Goal: Task Accomplishment & Management: Manage account settings

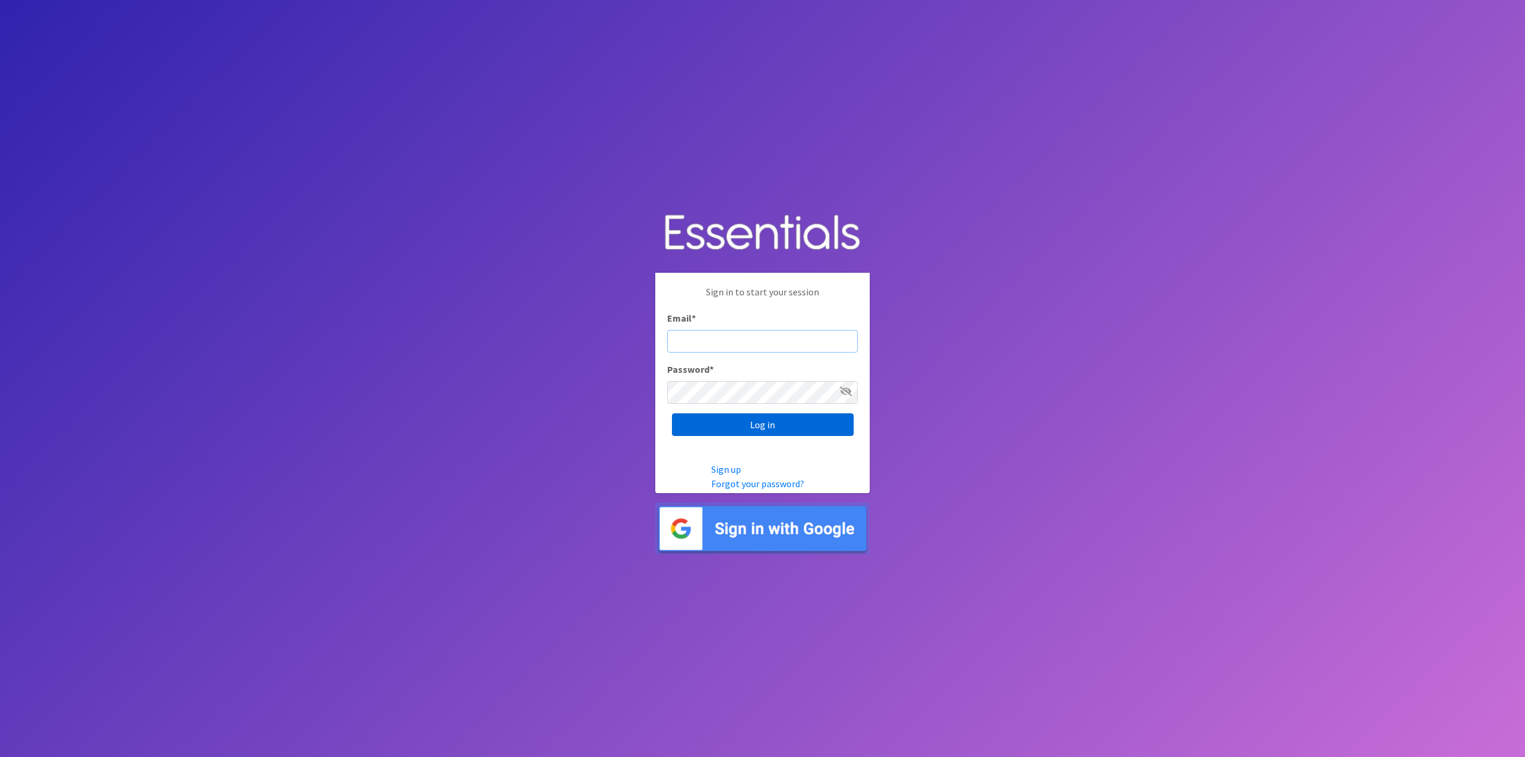
type input "[EMAIL_ADDRESS][DOMAIN_NAME]"
click at [771, 425] on input "Log in" at bounding box center [763, 424] width 182 height 23
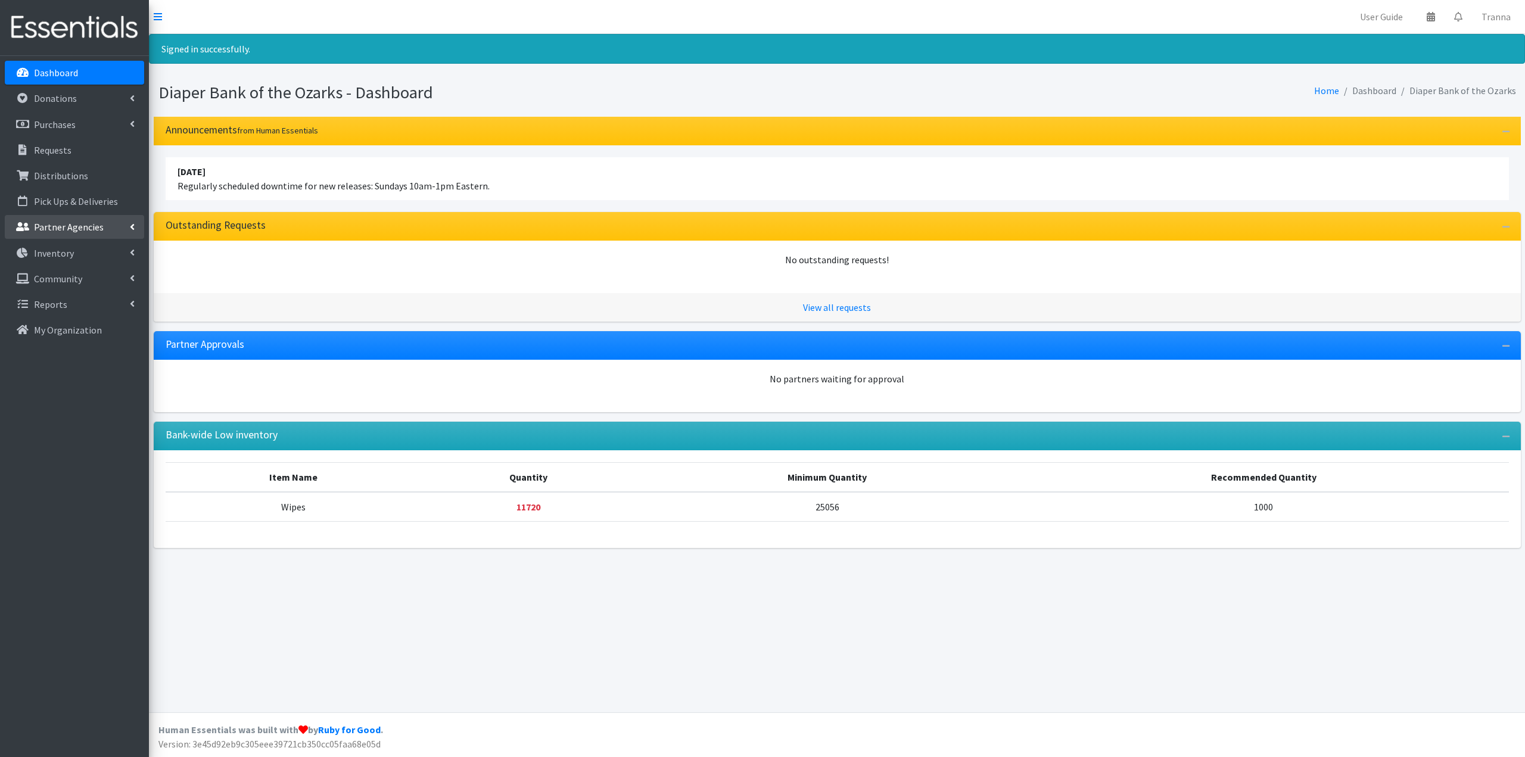
click at [63, 229] on p "Partner Agencies" at bounding box center [69, 227] width 70 height 12
click at [63, 251] on link "All Partners" at bounding box center [74, 253] width 139 height 24
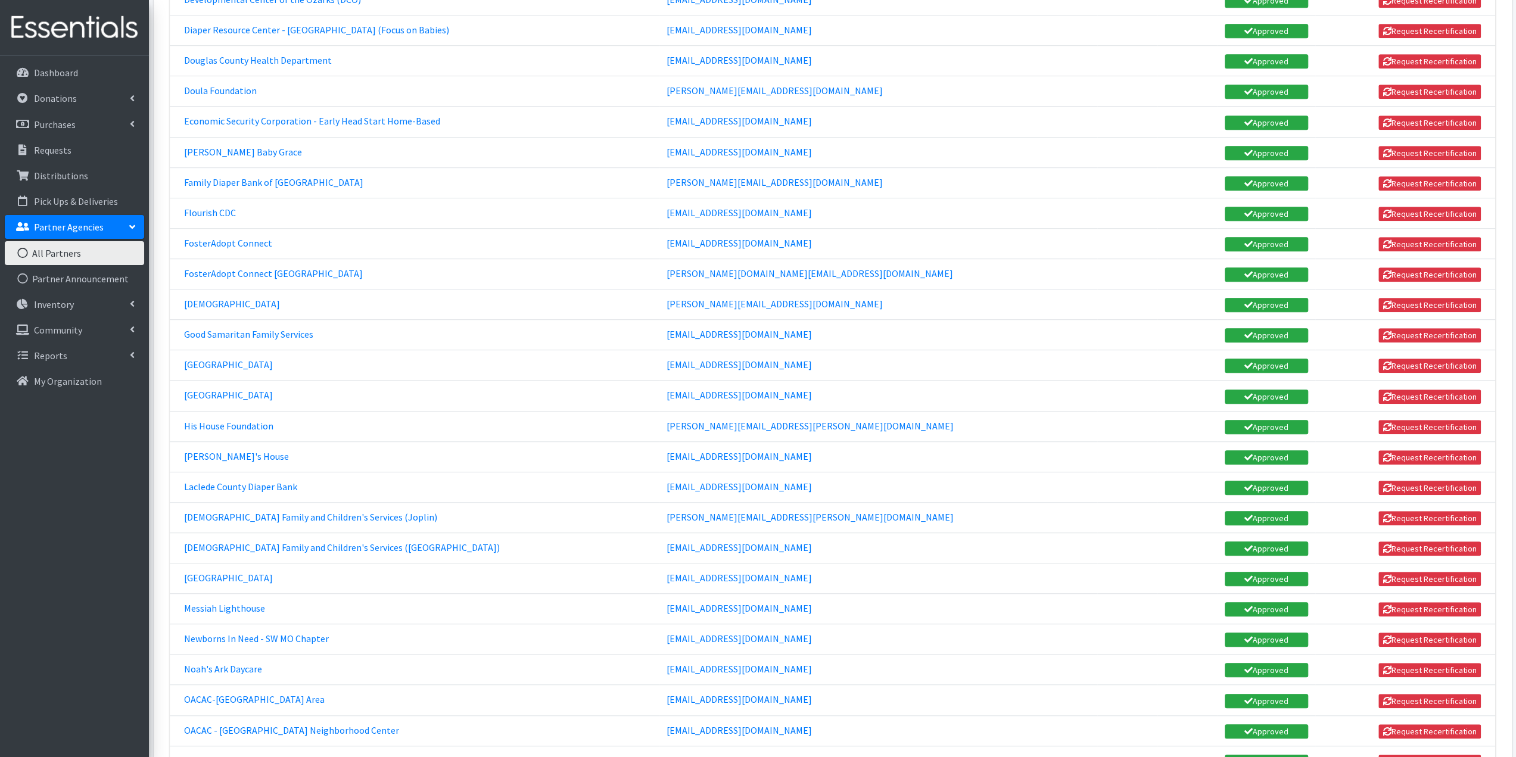
scroll to position [715, 0]
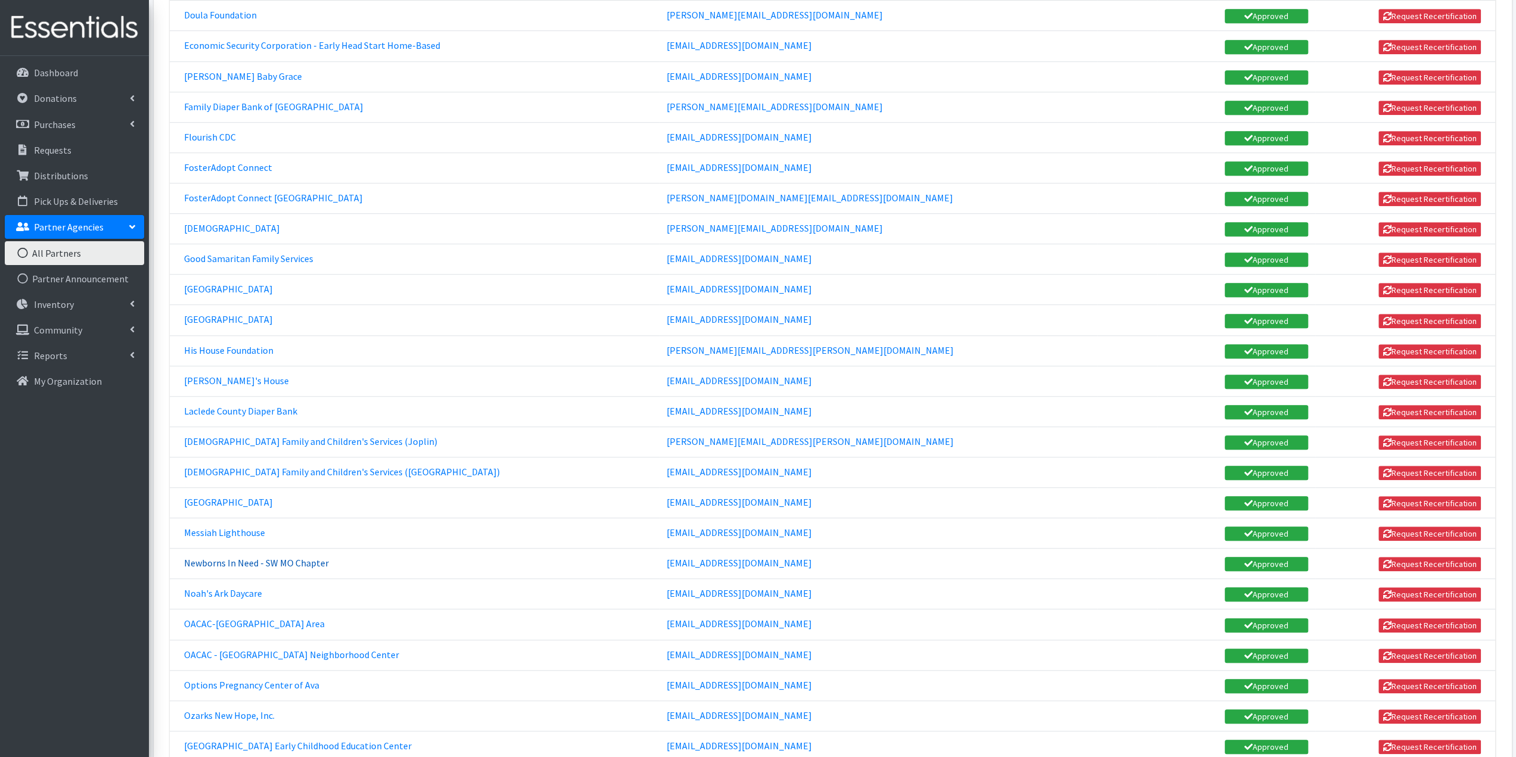
click at [274, 557] on link "Newborns In Need - SW MO Chapter" at bounding box center [256, 563] width 145 height 12
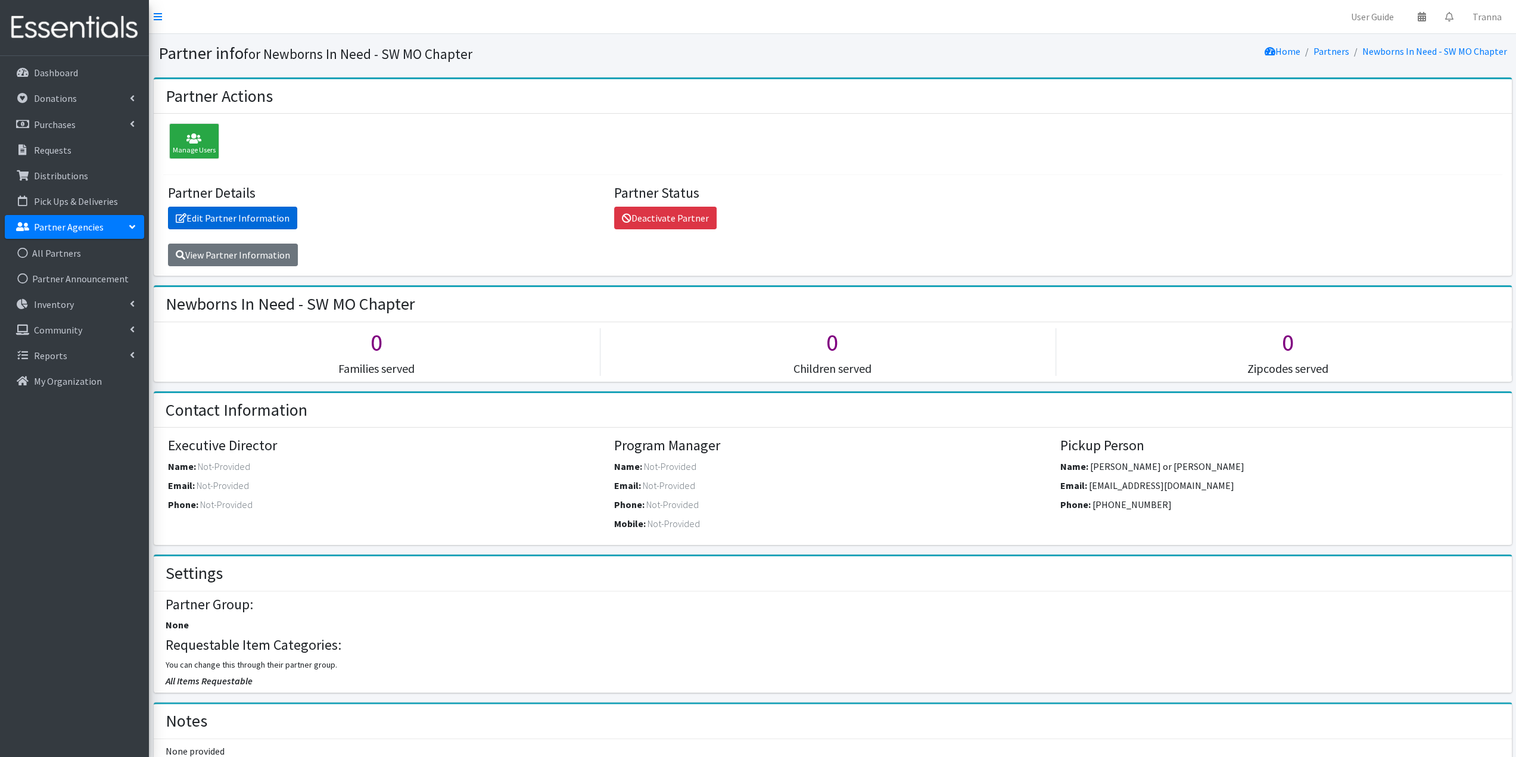
click at [244, 217] on link "Edit Partner Information" at bounding box center [232, 218] width 129 height 23
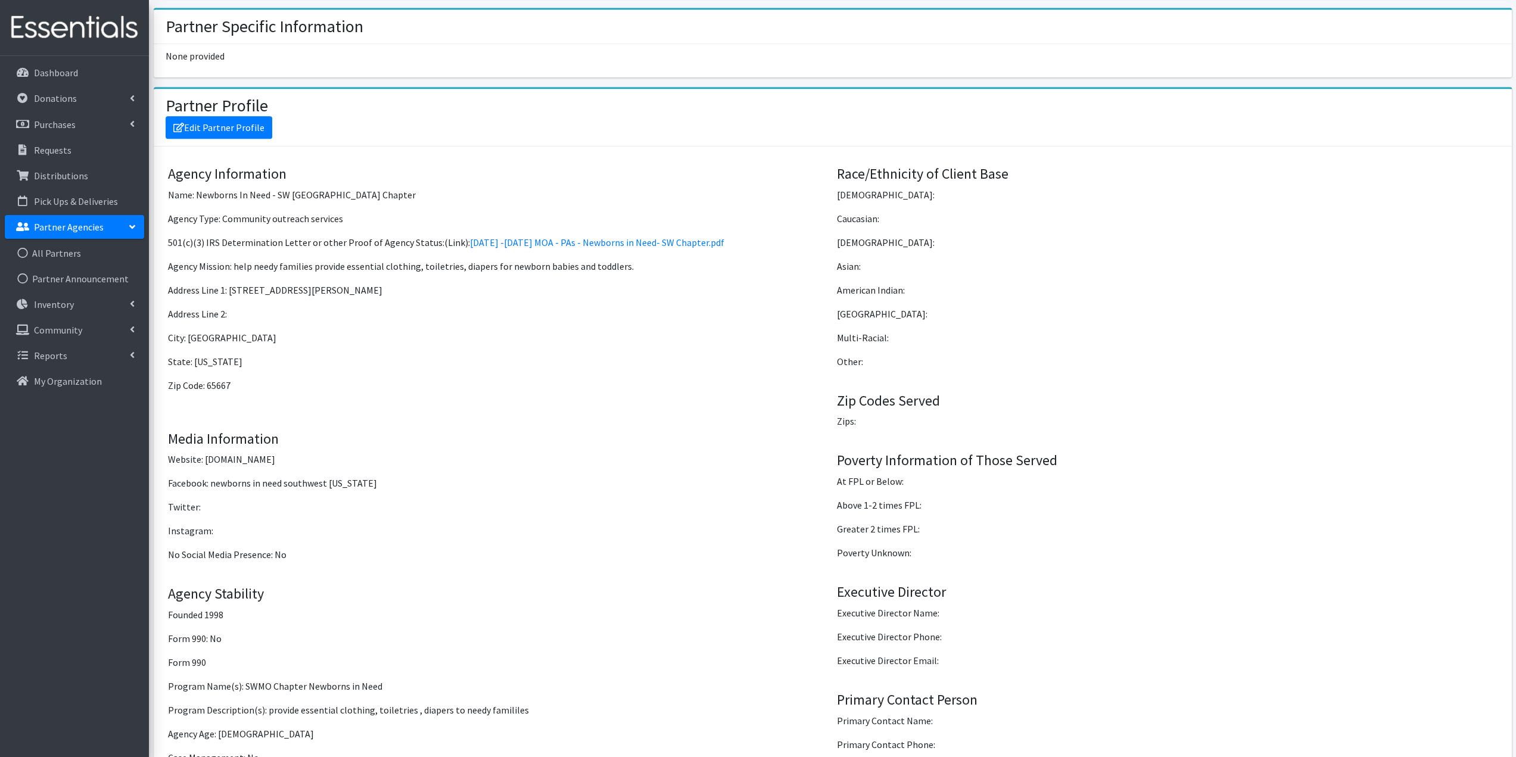
scroll to position [536, 0]
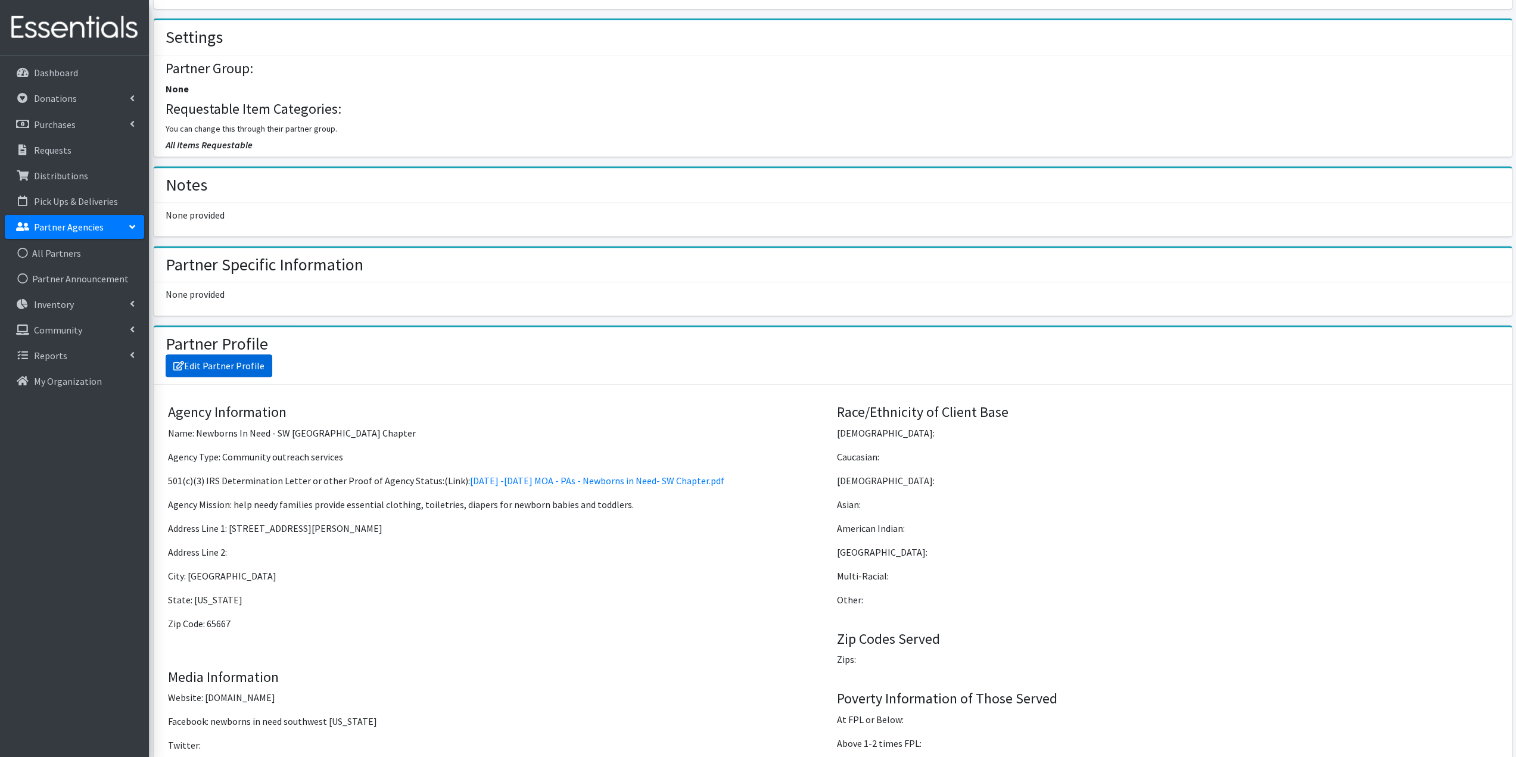
click at [226, 357] on link "Edit Partner Profile" at bounding box center [219, 366] width 107 height 23
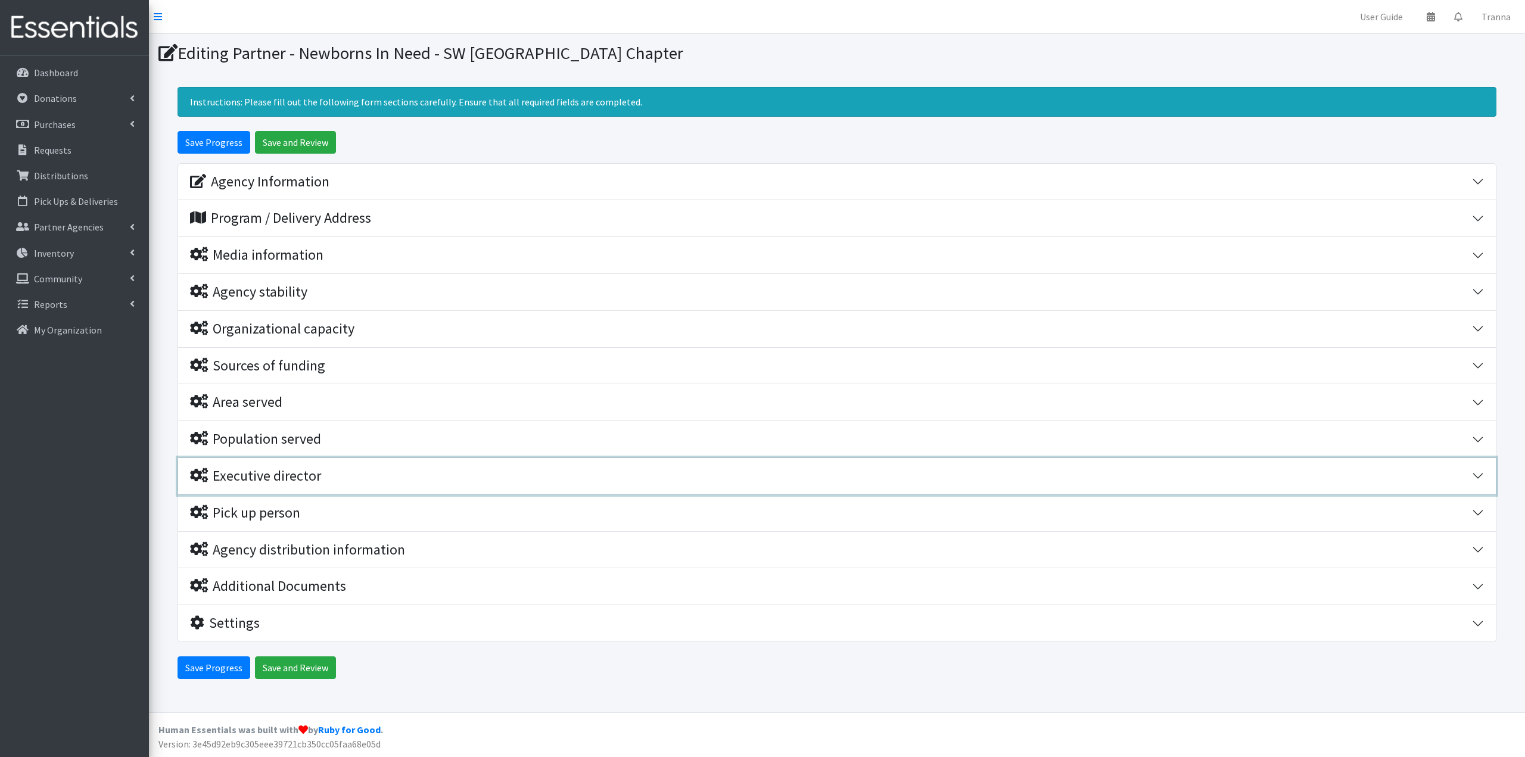
click at [278, 472] on div "Executive director" at bounding box center [255, 476] width 131 height 17
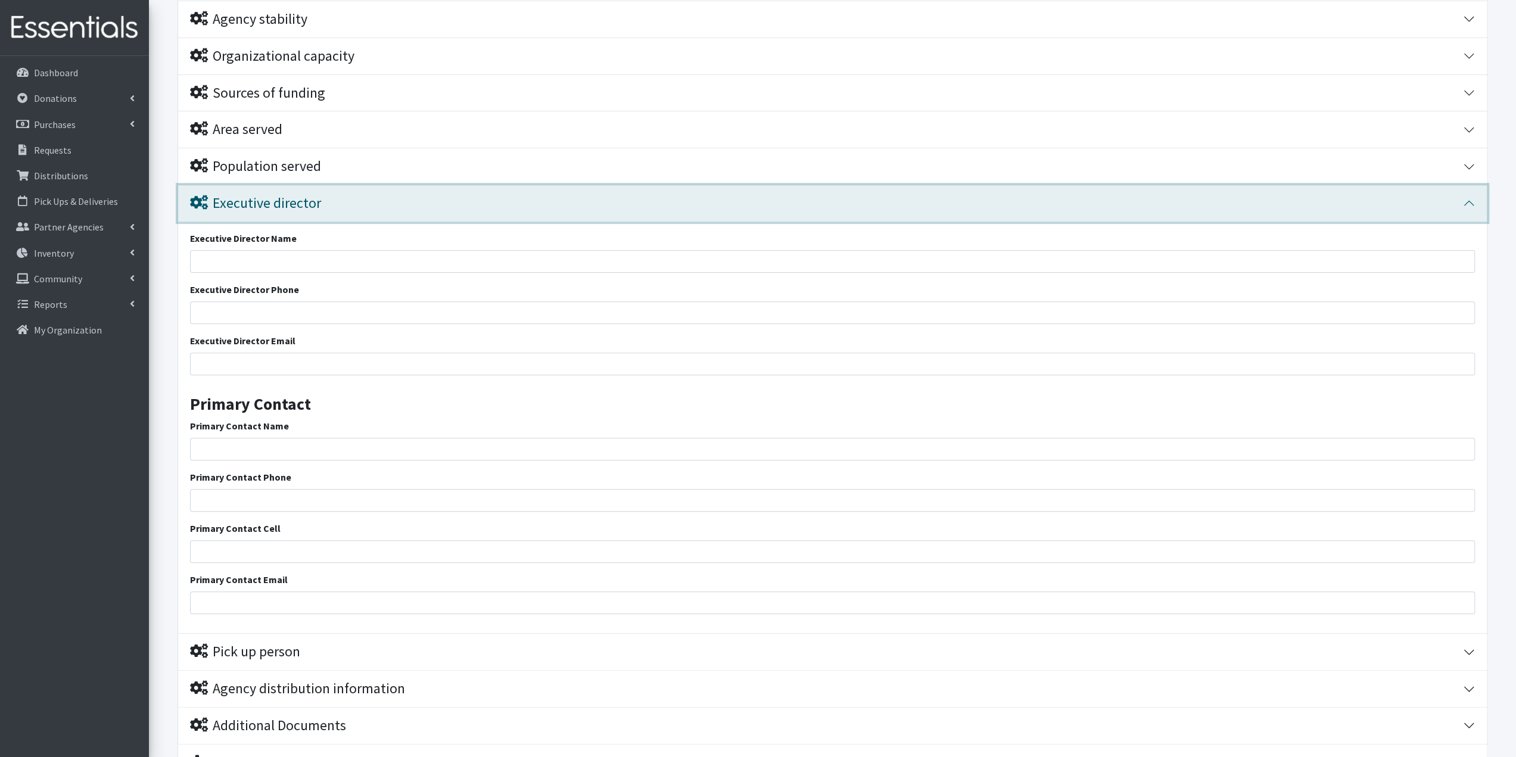
scroll to position [298, 0]
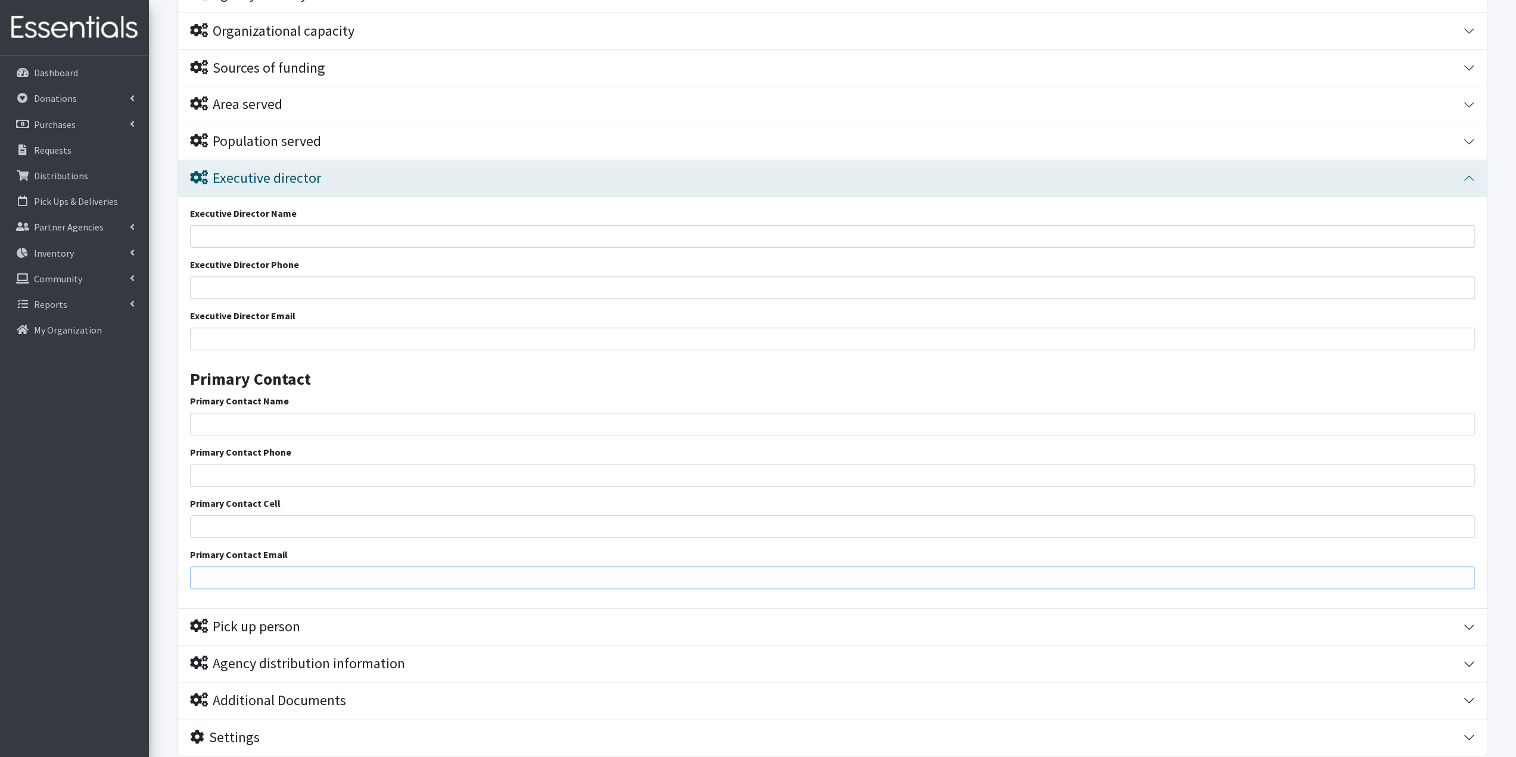
click at [222, 580] on input "Primary Contact Email" at bounding box center [832, 578] width 1285 height 23
paste input "[EMAIL_ADDRESS][DOMAIN_NAME]"
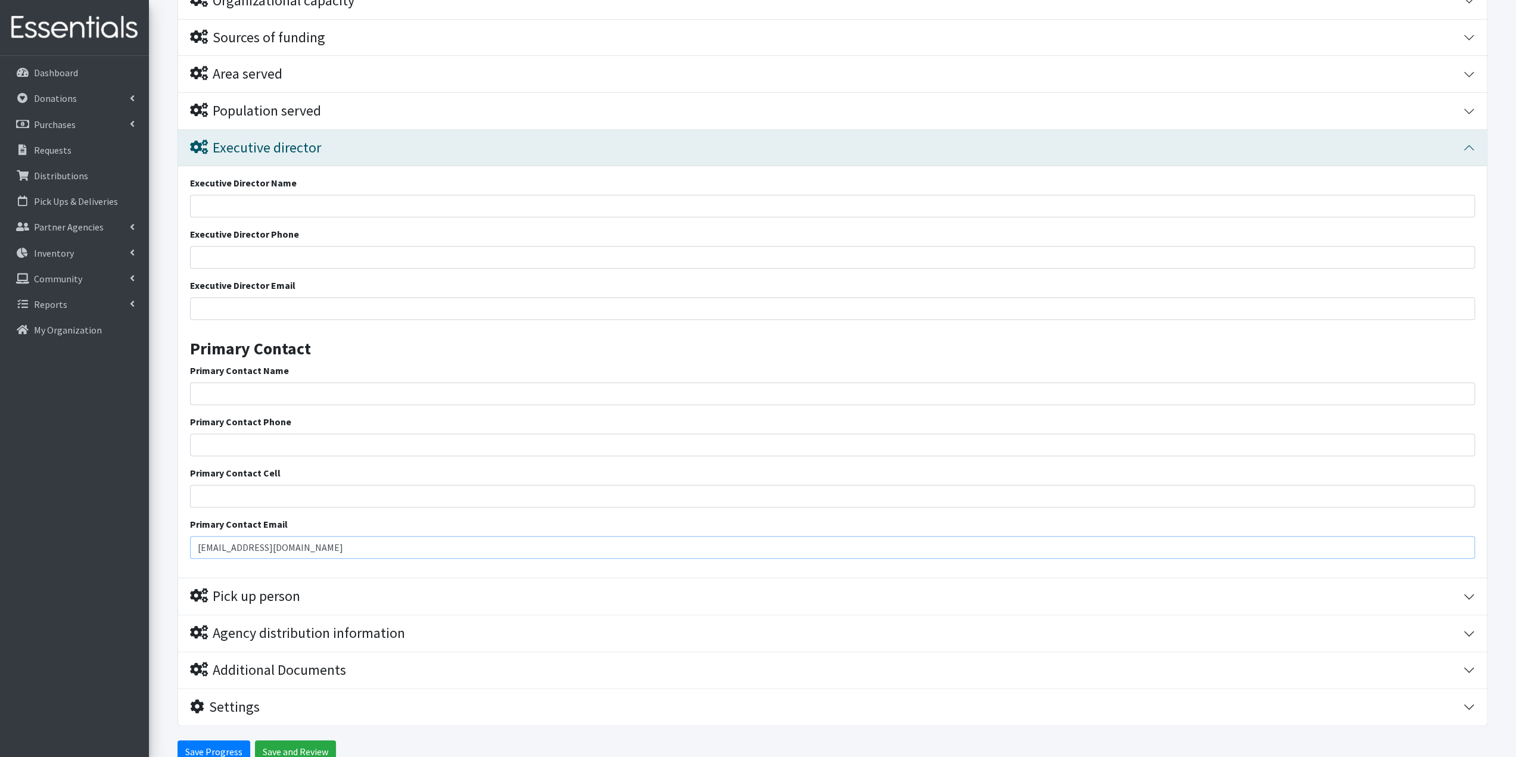
scroll to position [384, 0]
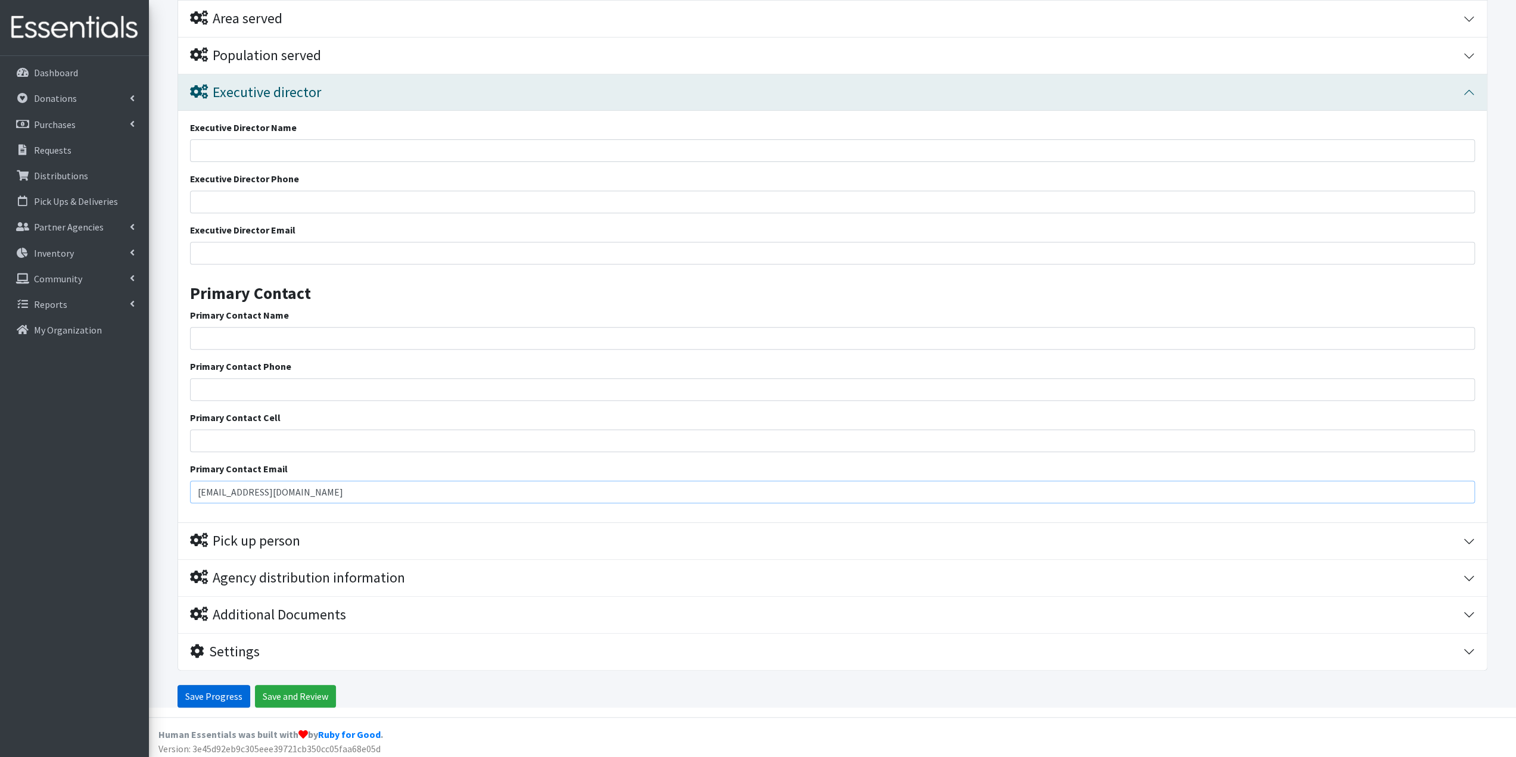
type input "[EMAIL_ADDRESS][DOMAIN_NAME]"
click at [224, 692] on input "Save Progress" at bounding box center [214, 696] width 73 height 23
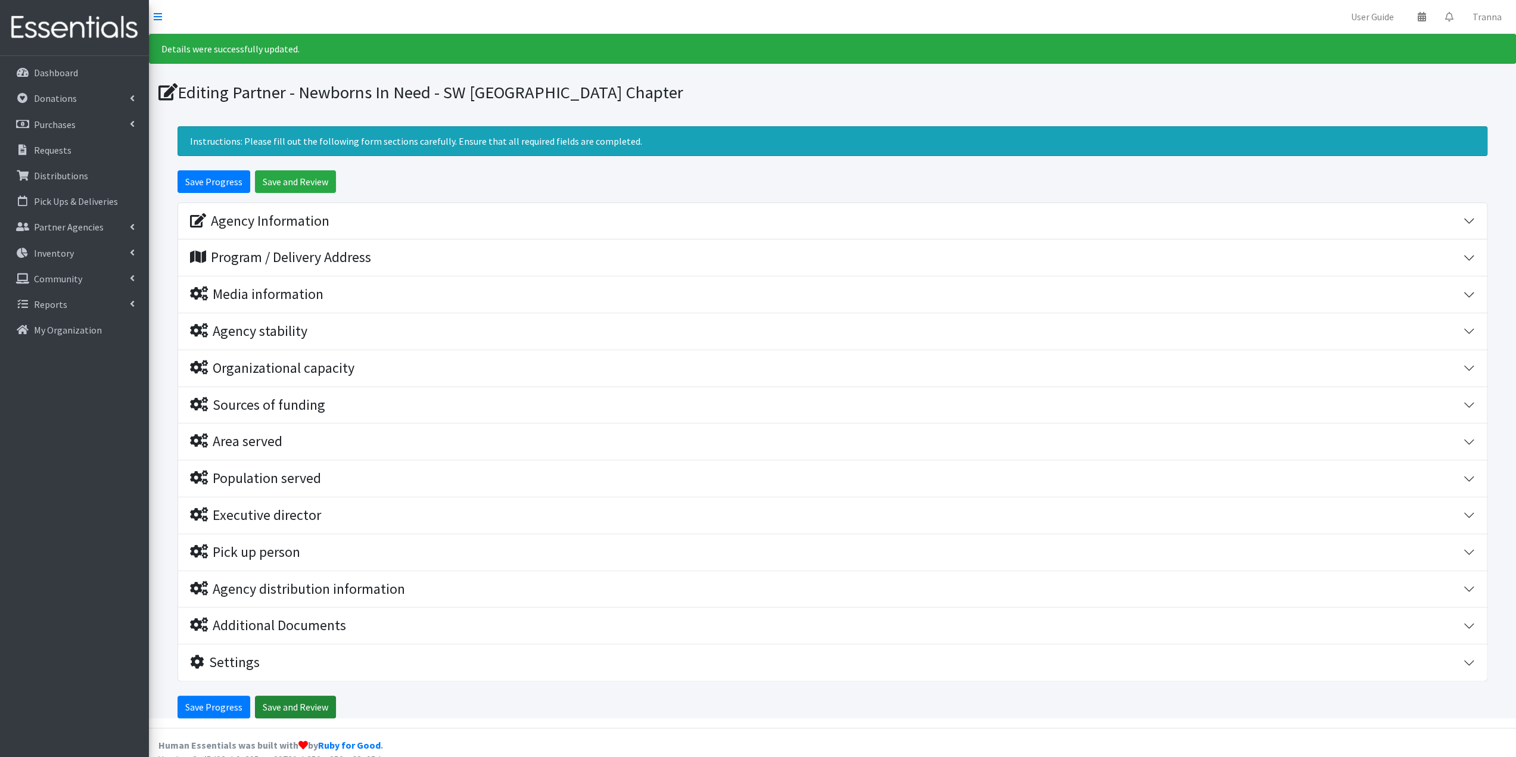
click at [304, 702] on input "Save and Review" at bounding box center [295, 707] width 81 height 23
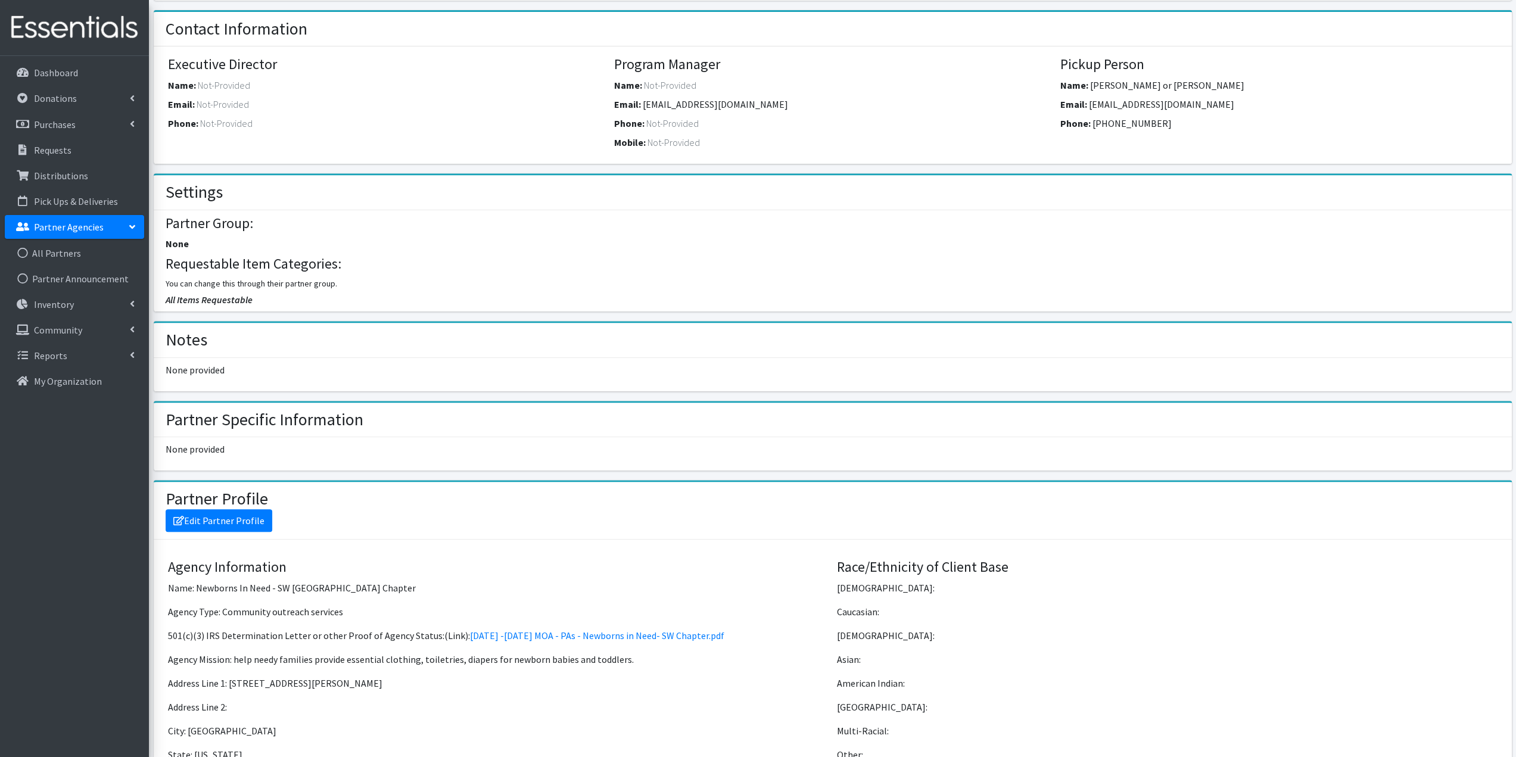
scroll to position [301, 0]
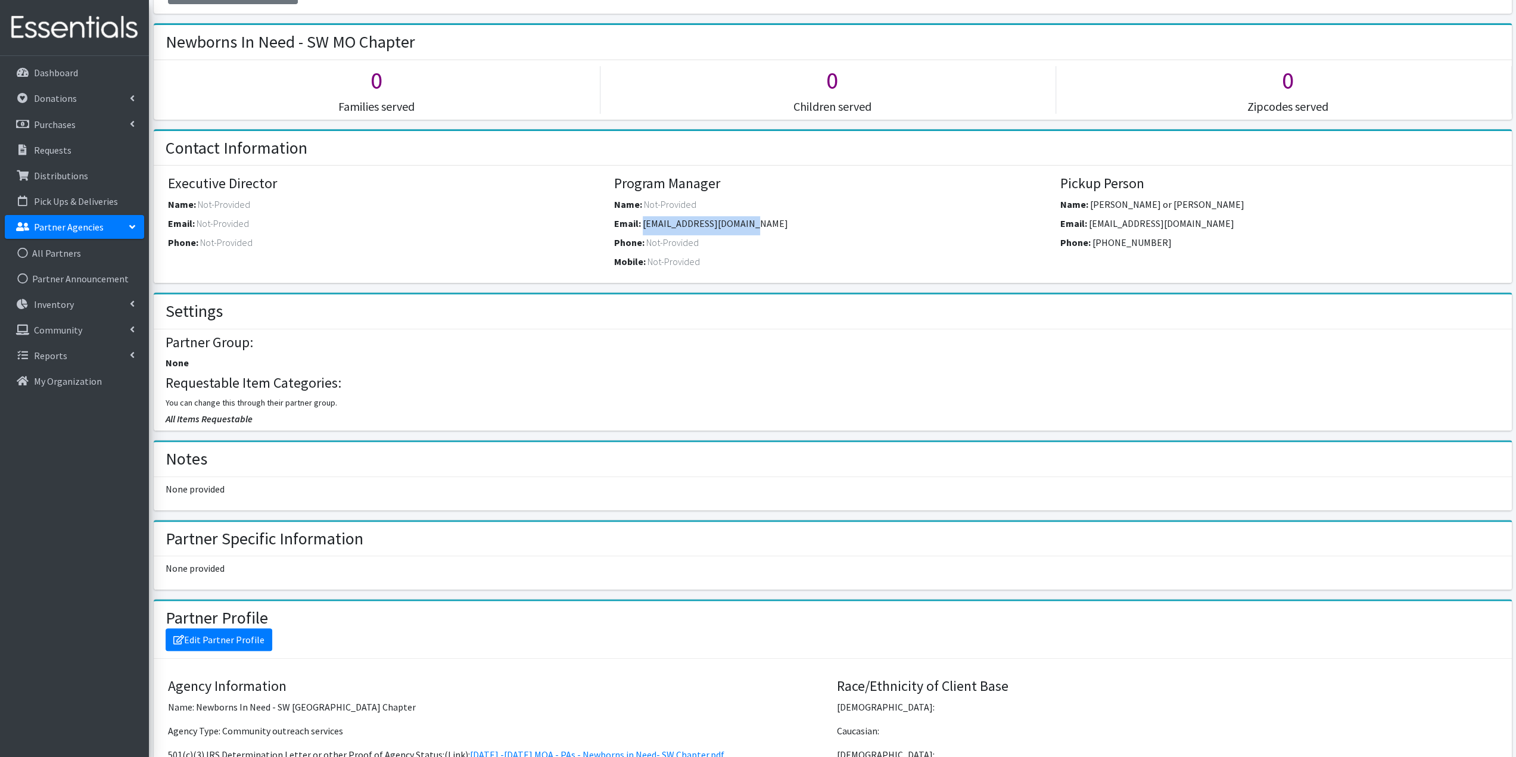
drag, startPoint x: 775, startPoint y: 220, endPoint x: 642, endPoint y: 219, distance: 132.3
click at [642, 219] on div "Email: [EMAIL_ADDRESS][DOMAIN_NAME]" at bounding box center [832, 225] width 437 height 19
copy span "[EMAIL_ADDRESS][DOMAIN_NAME]"
